Goal: Task Accomplishment & Management: Use online tool/utility

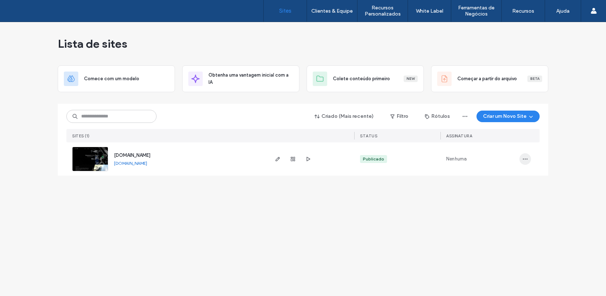
click at [520, 156] on span "button" at bounding box center [526, 159] width 12 height 12
click at [525, 159] on use "button" at bounding box center [525, 158] width 5 height 1
click at [512, 235] on span "Painel de controle do site" at bounding box center [498, 232] width 54 height 7
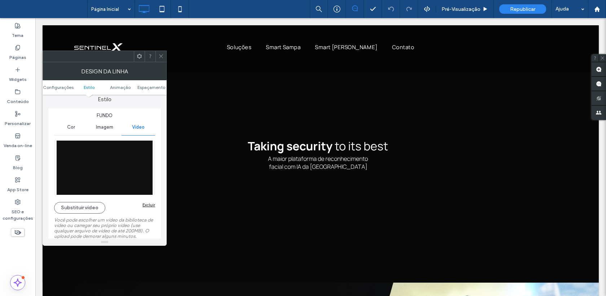
click at [105, 161] on img at bounding box center [104, 167] width 101 height 54
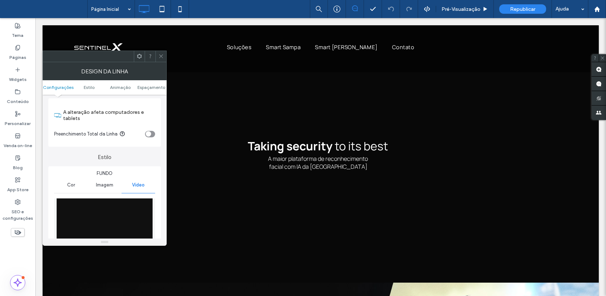
scroll to position [75, 0]
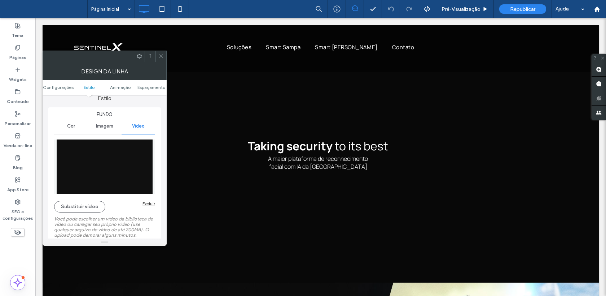
click at [120, 173] on img at bounding box center [104, 166] width 101 height 54
click at [97, 207] on button "Substituir vídeo" at bounding box center [79, 207] width 51 height 12
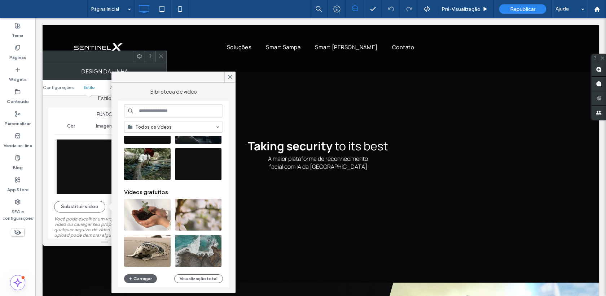
scroll to position [0, 0]
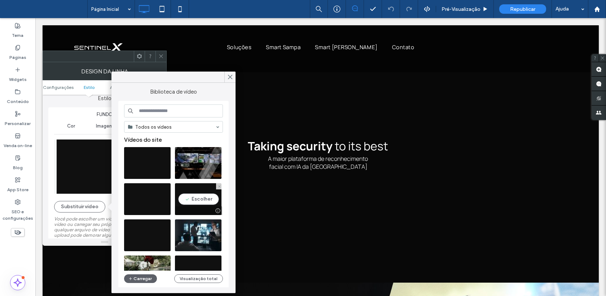
click at [218, 211] on div at bounding box center [217, 211] width 9 height 6
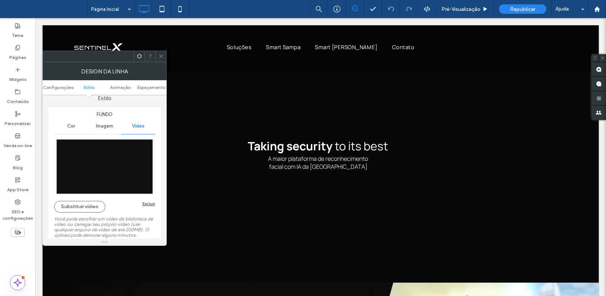
click at [130, 175] on img at bounding box center [104, 166] width 101 height 54
click at [81, 208] on button "Substituir vídeo" at bounding box center [79, 207] width 51 height 12
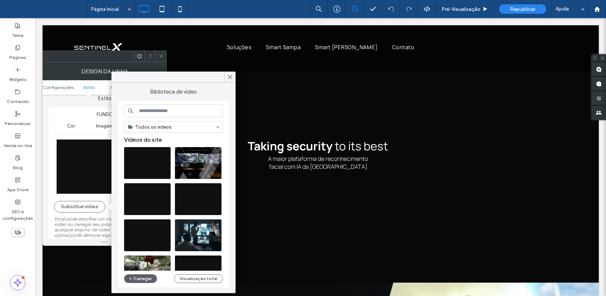
scroll to position [8, 0]
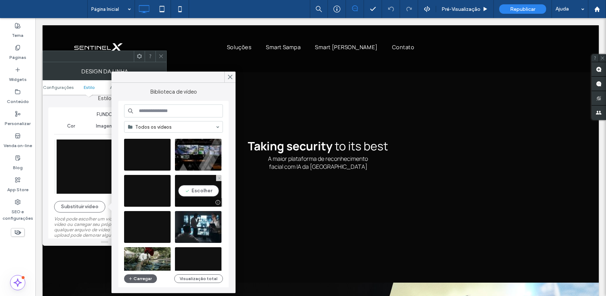
click at [218, 203] on div at bounding box center [217, 202] width 9 height 6
click at [218, 203] on div at bounding box center [321, 153] width 557 height 257
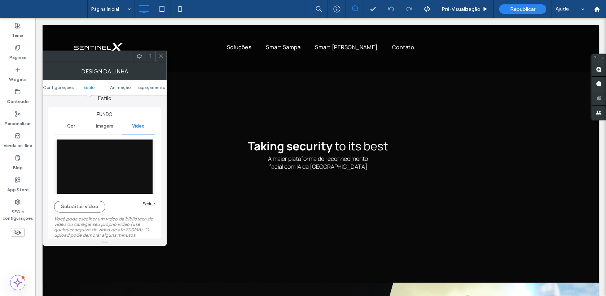
click at [218, 203] on div at bounding box center [321, 153] width 557 height 257
click at [162, 60] on span at bounding box center [160, 56] width 5 height 11
